Goal: Task Accomplishment & Management: Use online tool/utility

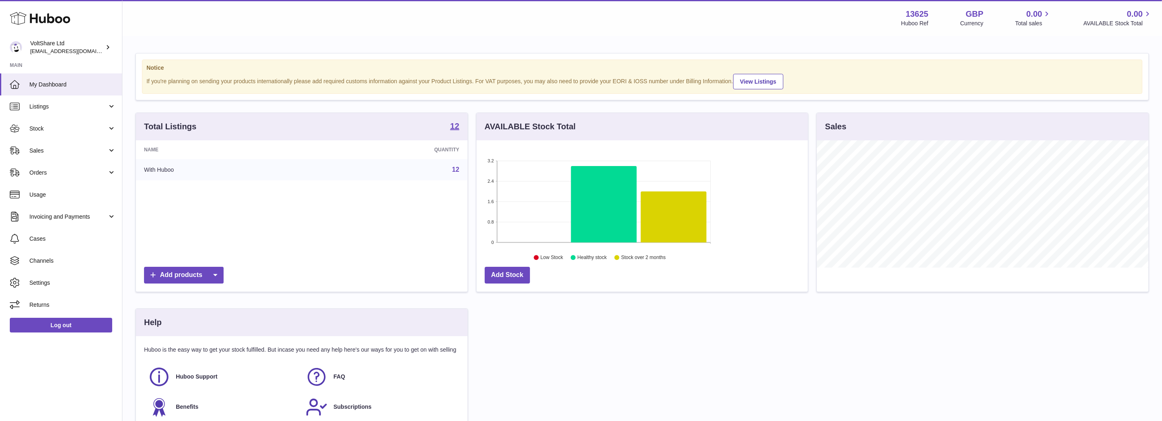
scroll to position [127, 331]
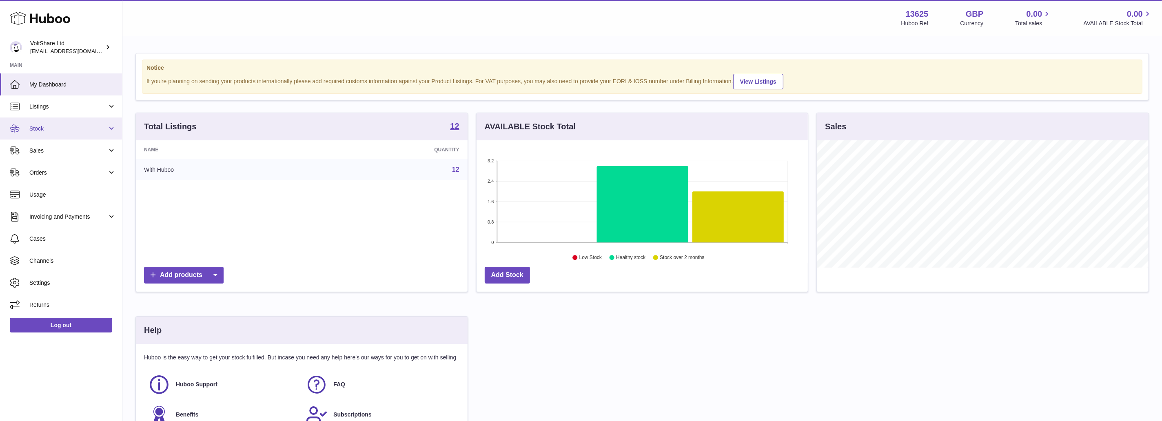
click at [57, 133] on link "Stock" at bounding box center [61, 129] width 122 height 22
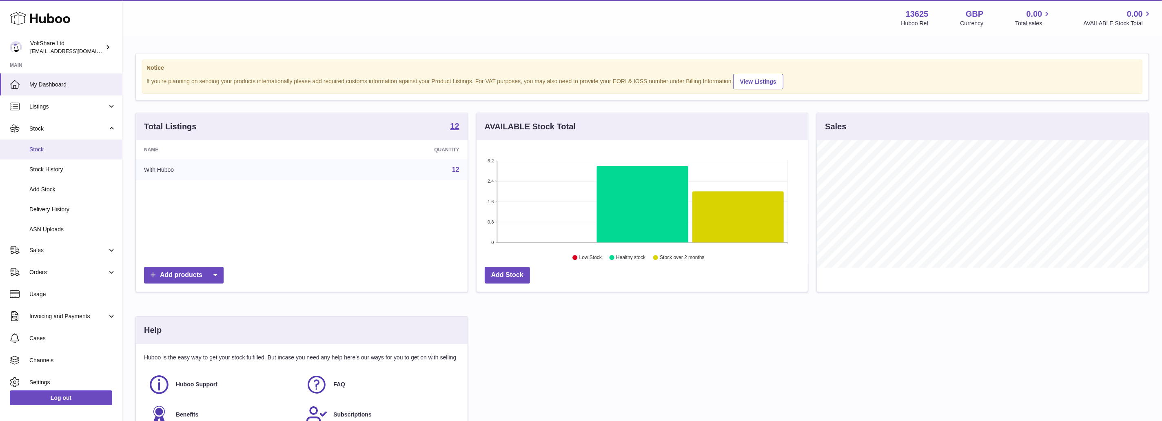
click at [53, 150] on span "Stock" at bounding box center [72, 150] width 87 height 8
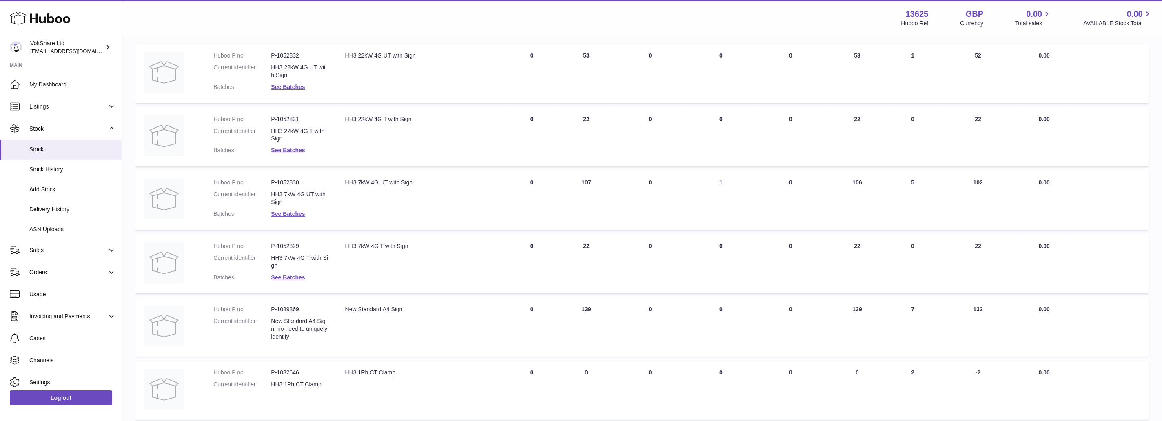
scroll to position [238, 0]
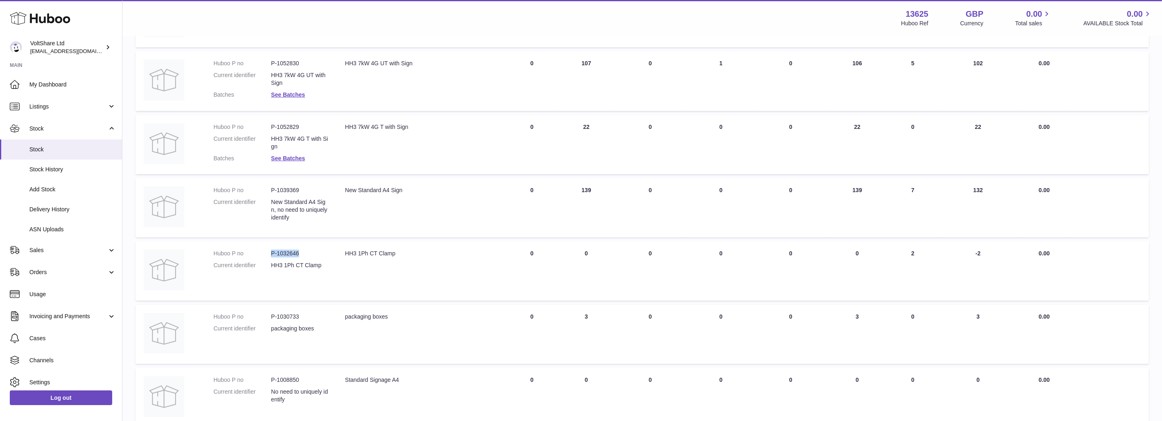
drag, startPoint x: 271, startPoint y: 255, endPoint x: 310, endPoint y: 256, distance: 39.2
click at [310, 256] on dl "Huboo P no P-1032646 Current identifier HH3 1Ph CT Clamp" at bounding box center [270, 262] width 115 height 24
copy dl "P-1032646"
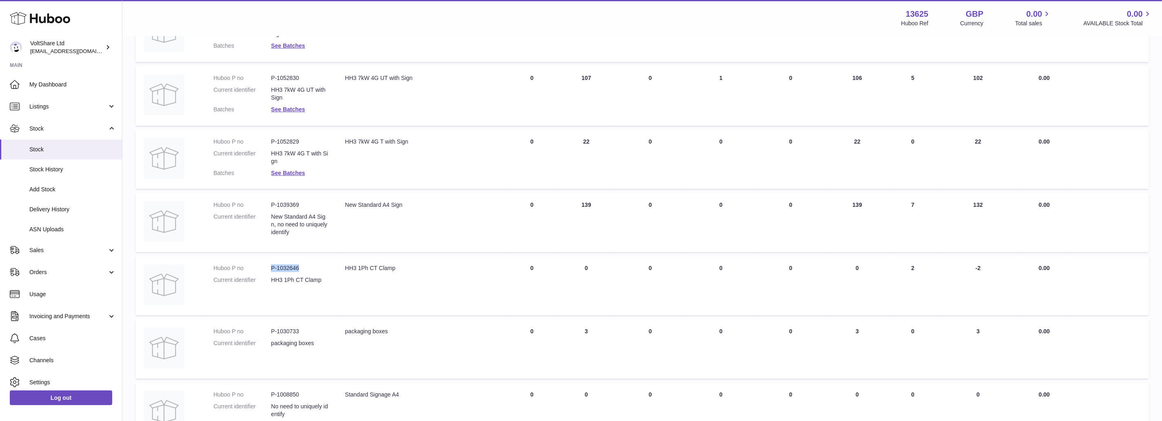
scroll to position [0, 0]
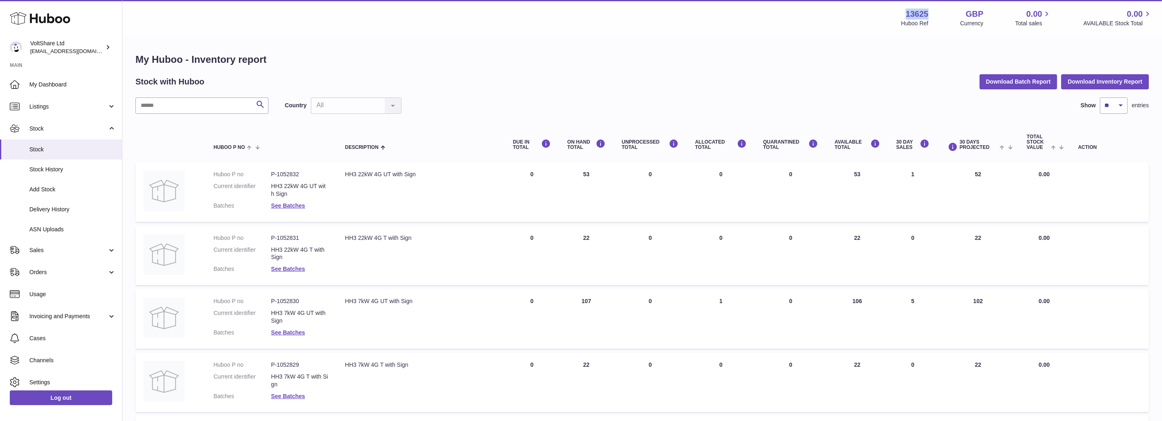
drag, startPoint x: 940, startPoint y: 14, endPoint x: 901, endPoint y: 13, distance: 38.4
click at [901, 13] on div "13625 Huboo Ref GBP Currency 0.00 Total sales 0.00 AVAILABLE Stock Total" at bounding box center [1026, 18] width 251 height 19
copy strong "13625"
click at [62, 228] on span "ASN Uploads" at bounding box center [72, 230] width 87 height 8
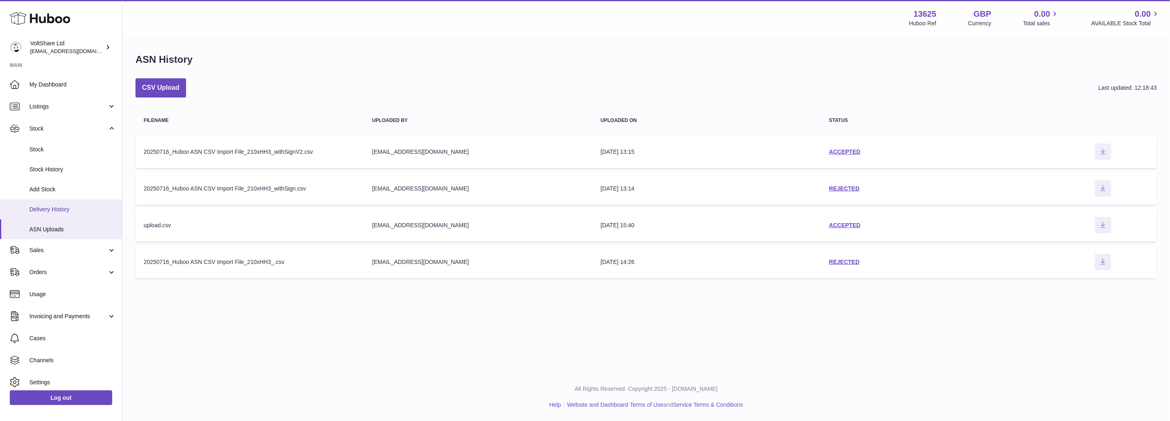
click at [48, 206] on span "Delivery History" at bounding box center [72, 210] width 87 height 8
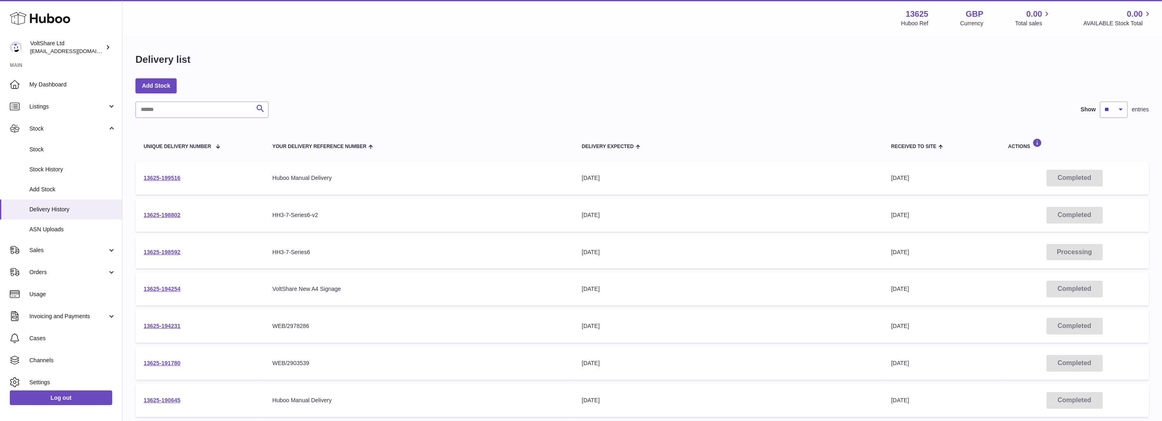
scroll to position [196, 0]
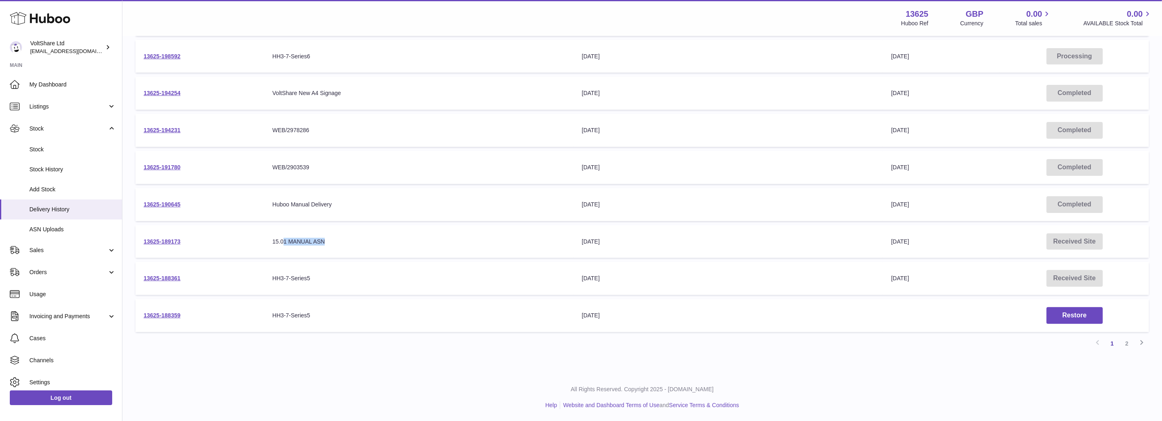
drag, startPoint x: 282, startPoint y: 240, endPoint x: 345, endPoint y: 246, distance: 63.6
click at [345, 246] on td "Your Delivery Reference Number 15.01 MANUAL ASN" at bounding box center [418, 241] width 309 height 33
drag, startPoint x: 334, startPoint y: 236, endPoint x: 293, endPoint y: 242, distance: 41.7
click at [293, 242] on td "Your Delivery Reference Number 15.01 MANUAL ASN" at bounding box center [418, 241] width 309 height 33
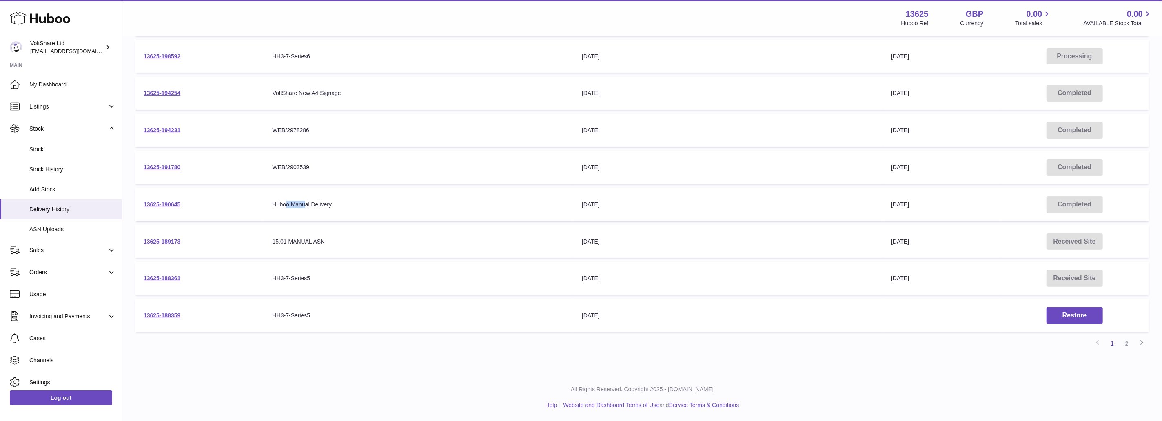
drag, startPoint x: 285, startPoint y: 202, endPoint x: 307, endPoint y: 202, distance: 22.0
click at [307, 202] on div "Huboo Manual Delivery" at bounding box center [419, 205] width 293 height 8
click at [297, 129] on div "WEB/2978286" at bounding box center [419, 131] width 293 height 8
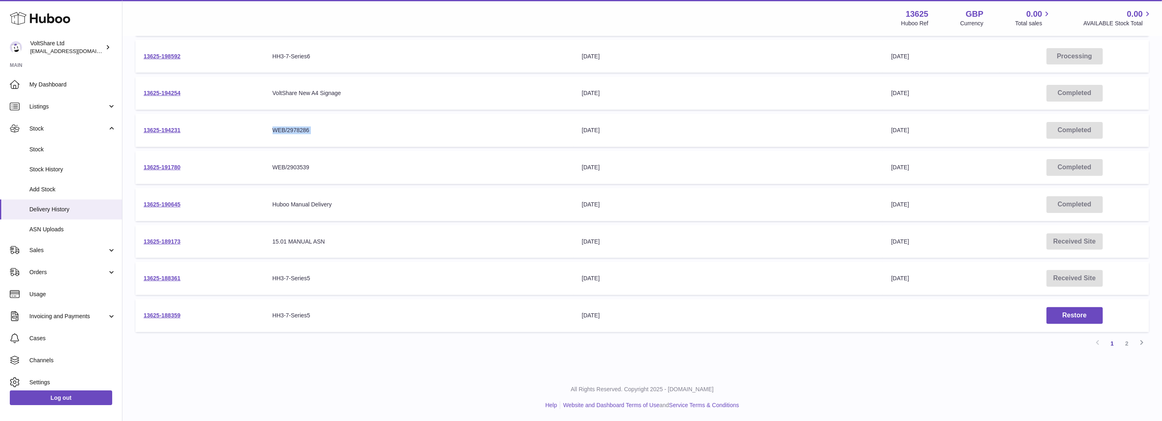
click at [297, 129] on div "WEB/2978286" at bounding box center [419, 131] width 293 height 8
click at [54, 232] on span "ASN Uploads" at bounding box center [72, 230] width 87 height 8
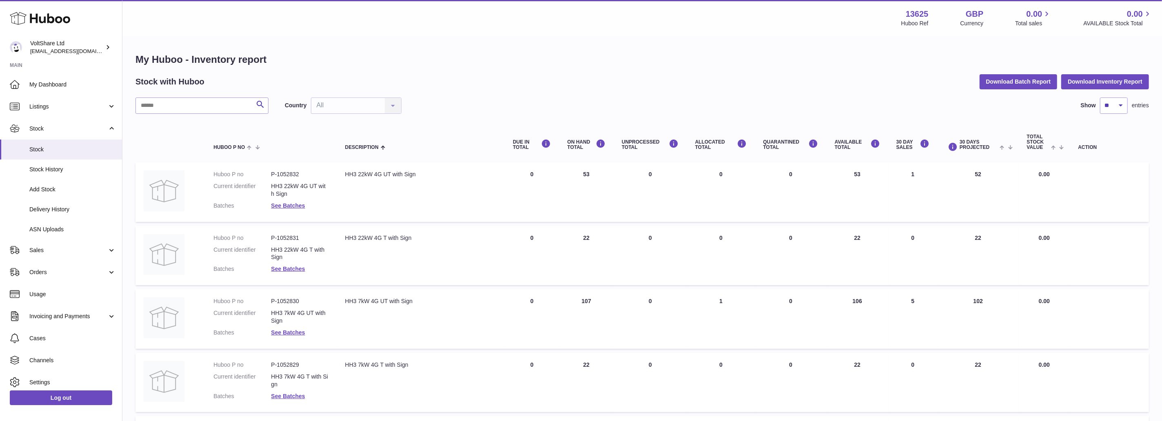
scroll to position [119, 0]
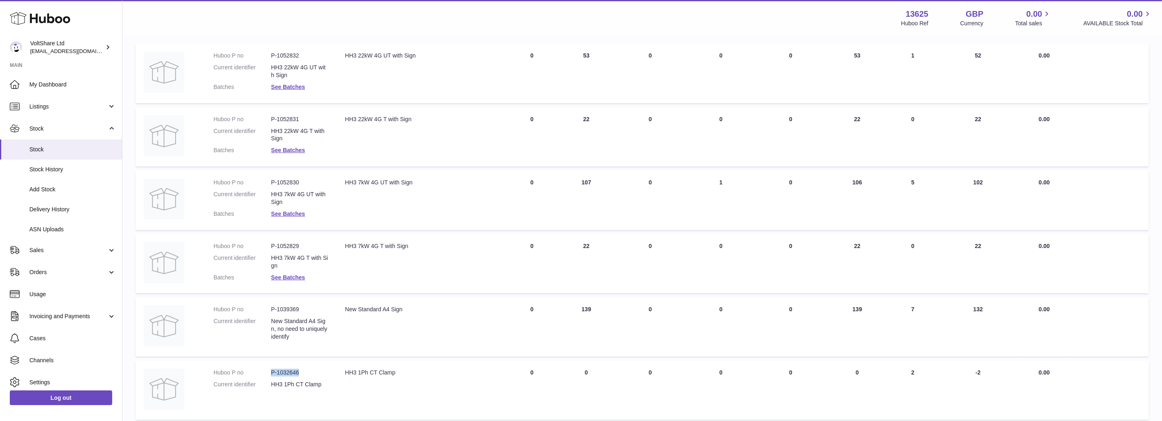
drag, startPoint x: 304, startPoint y: 371, endPoint x: 269, endPoint y: 370, distance: 35.1
click at [269, 370] on dl "Huboo P no P-1032646 Current identifier HH3 1Ph CT Clamp" at bounding box center [270, 381] width 115 height 24
copy dl "P-1032646"
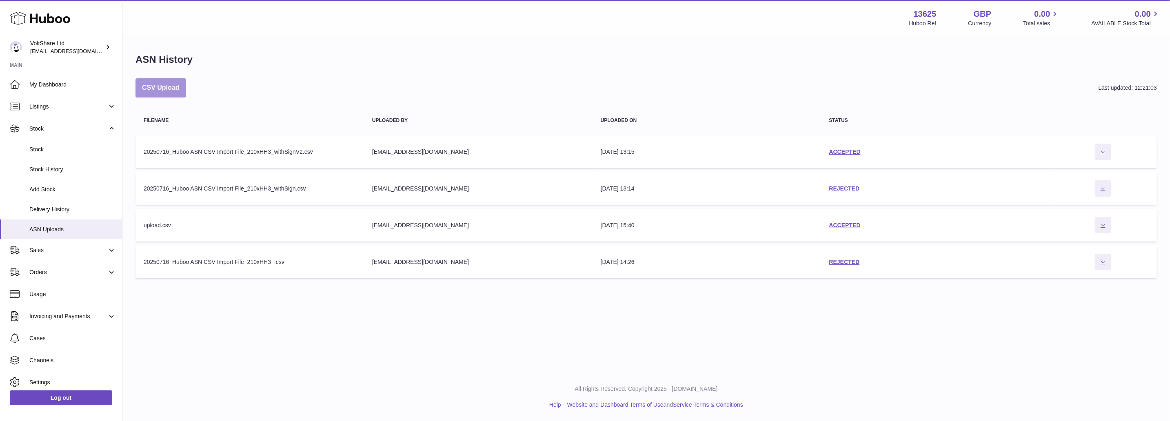
click at [171, 84] on button "CSV Upload" at bounding box center [160, 87] width 51 height 19
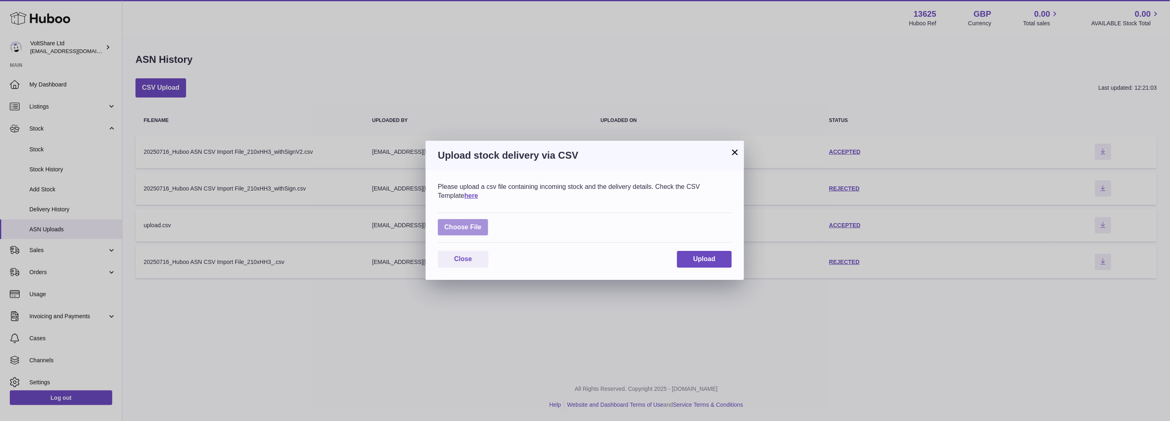
click at [461, 229] on label at bounding box center [463, 227] width 50 height 17
click at [482, 224] on input "file" at bounding box center [482, 223] width 0 height 0
type input "**********"
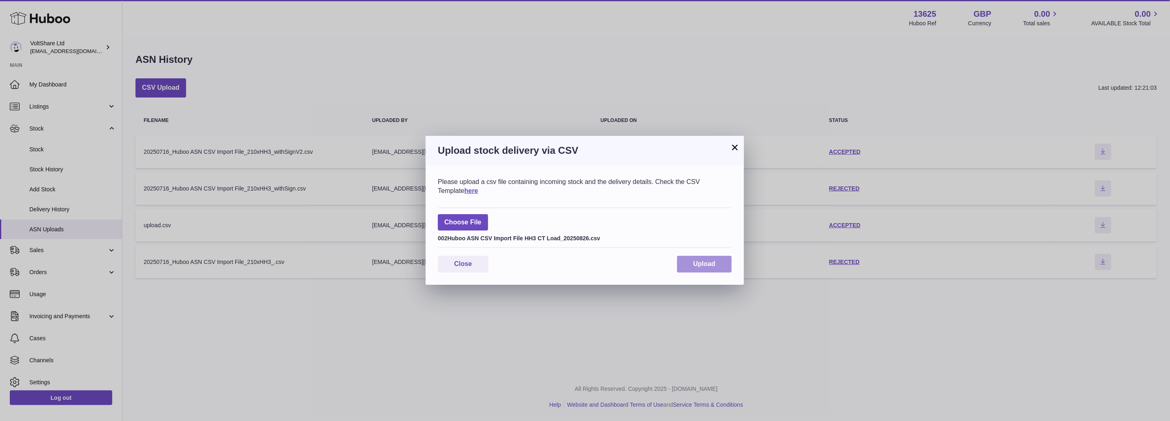
click at [710, 266] on span "Upload" at bounding box center [704, 263] width 22 height 7
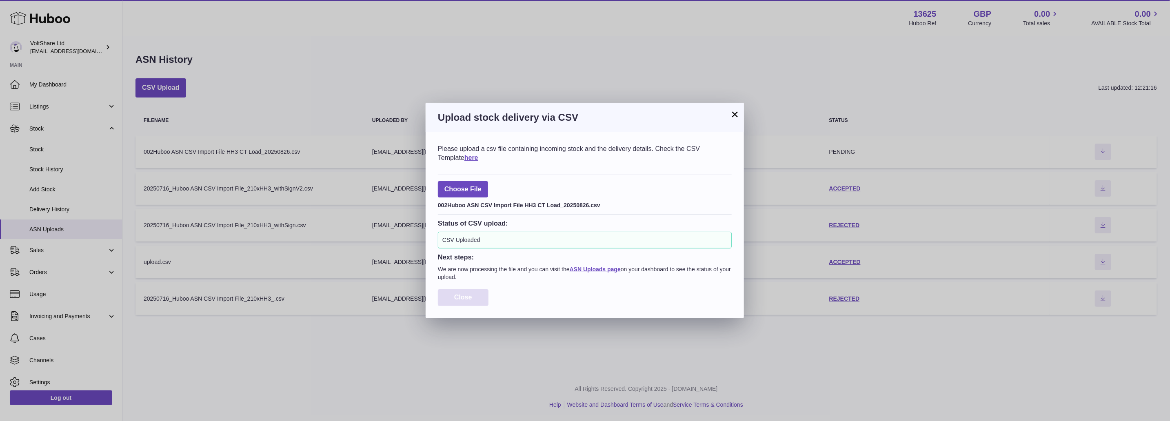
click at [470, 297] on span "Close" at bounding box center [463, 297] width 18 height 7
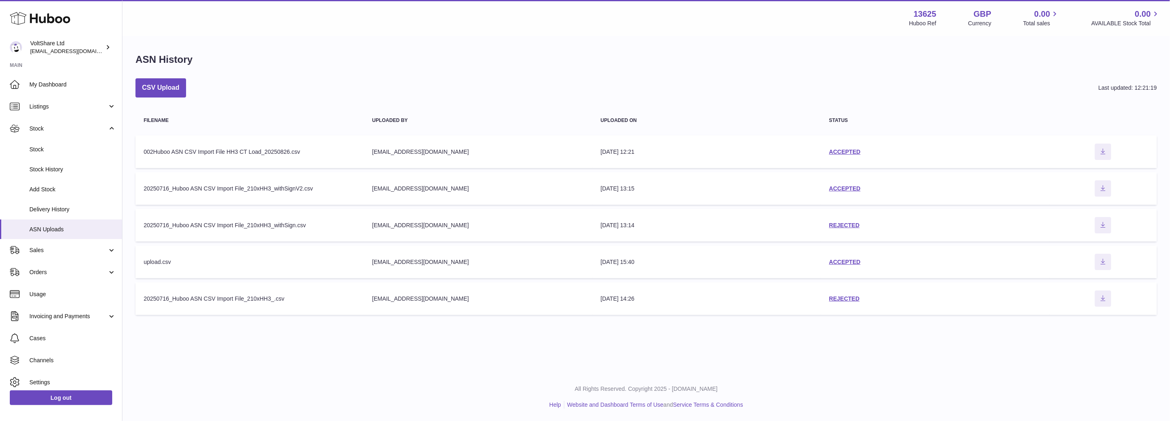
click at [453, 100] on div "CSV Upload Last updated: 12:21:19 Filename Uploaded by Uploaded on Status Filen…" at bounding box center [645, 198] width 1021 height 241
